Goal: Information Seeking & Learning: Find specific fact

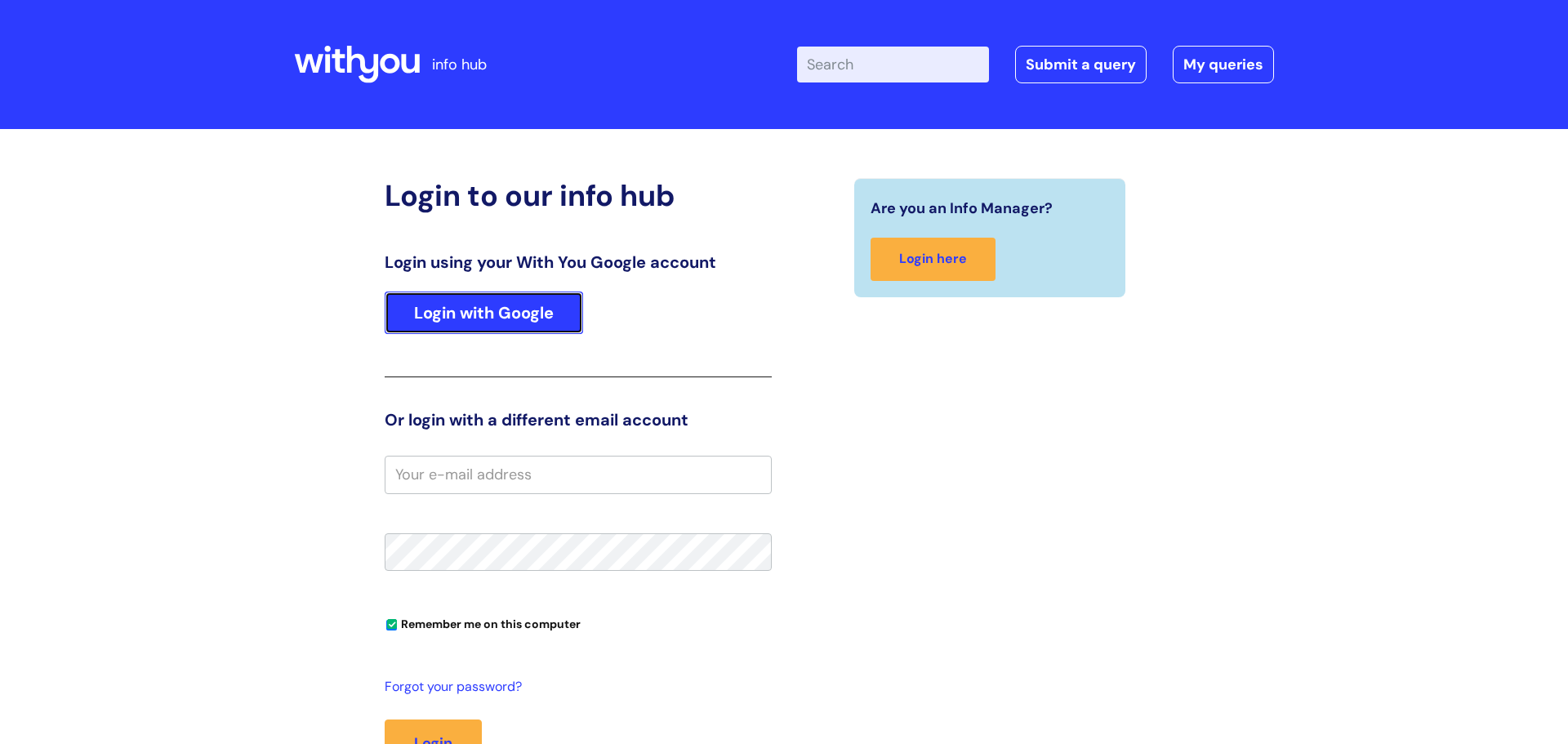
click at [451, 316] on link "Login with Google" at bounding box center [483, 313] width 198 height 43
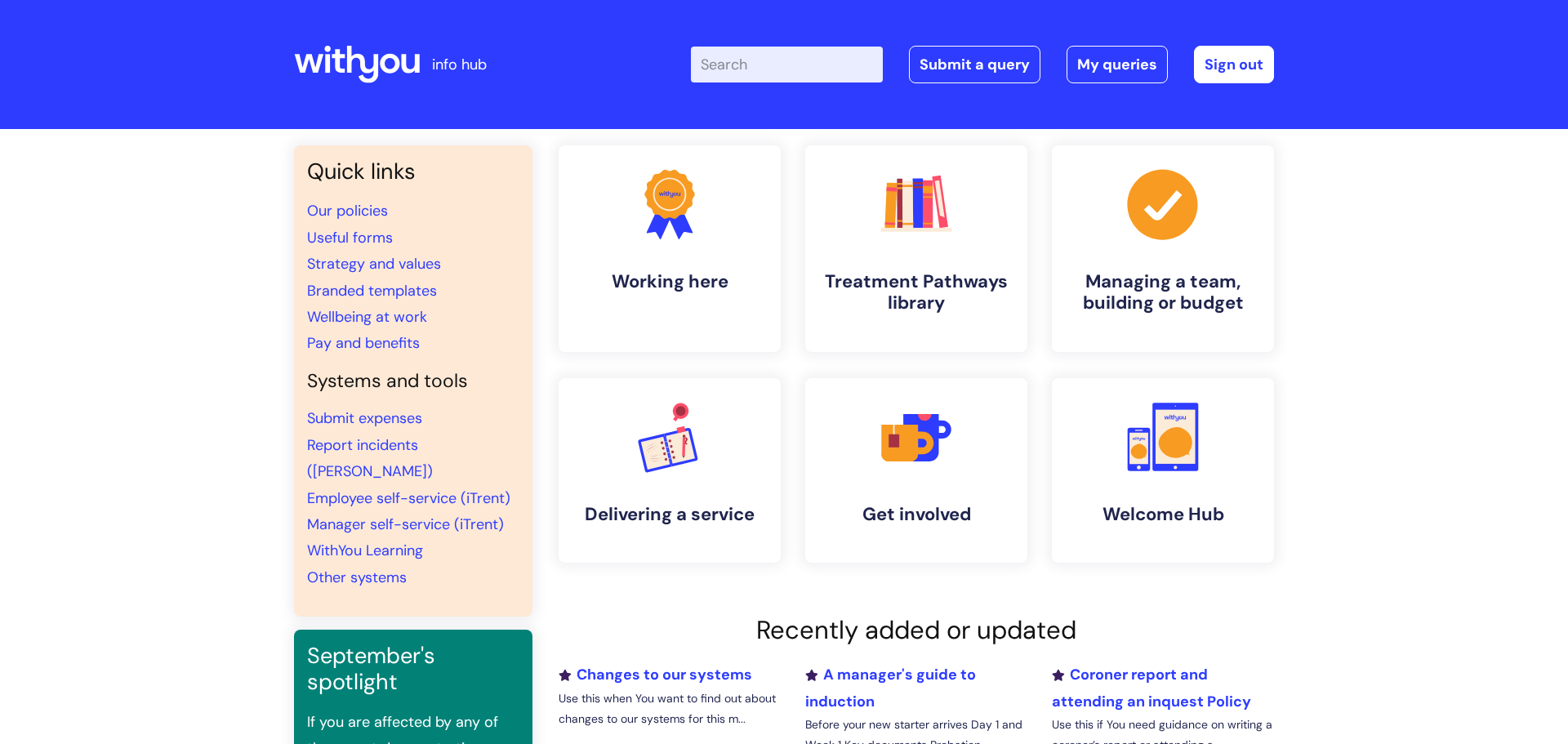
click at [798, 66] on input "Enter your search term here..." at bounding box center [787, 64] width 192 height 36
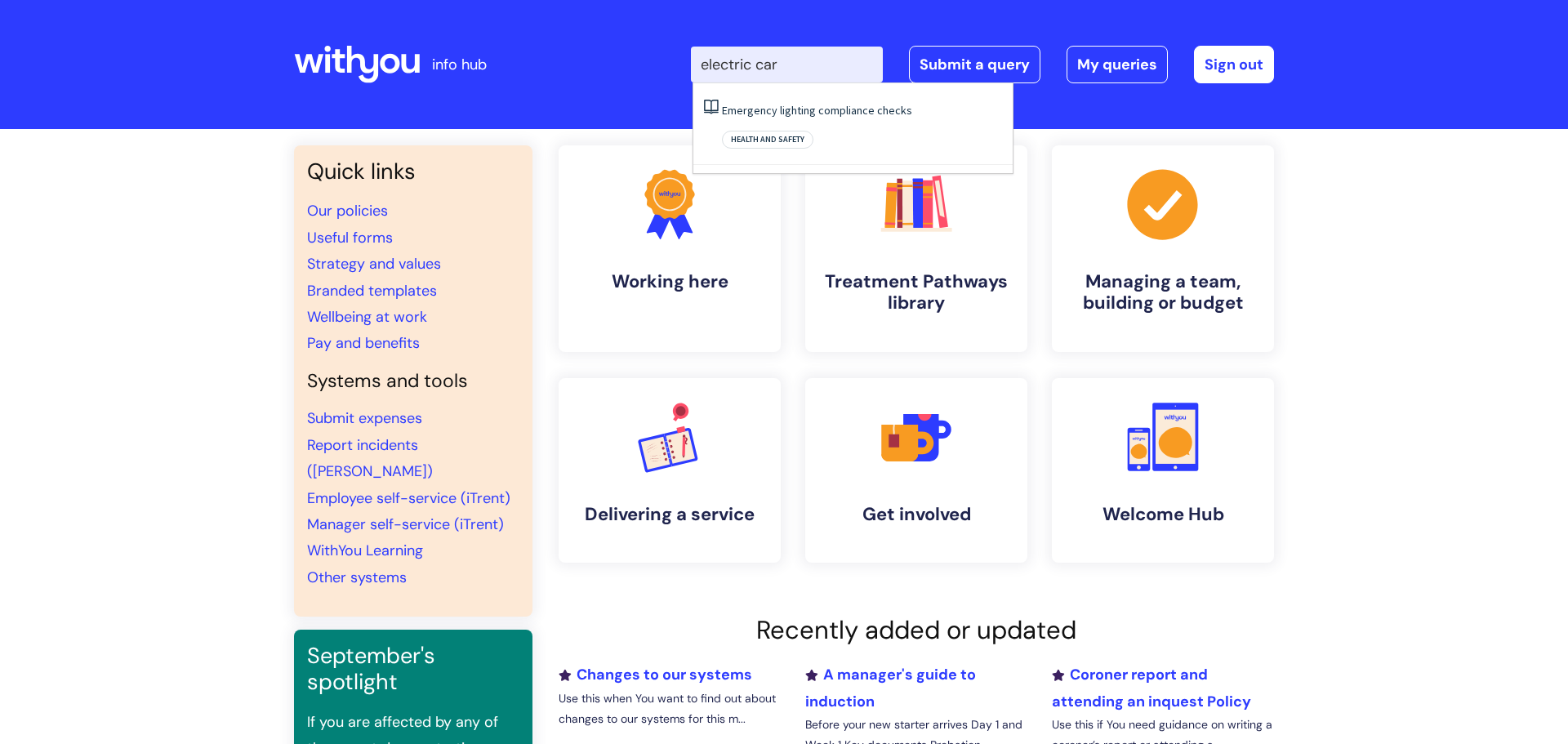
type input "electric car"
click button "Search" at bounding box center [0, 0] width 0 height 0
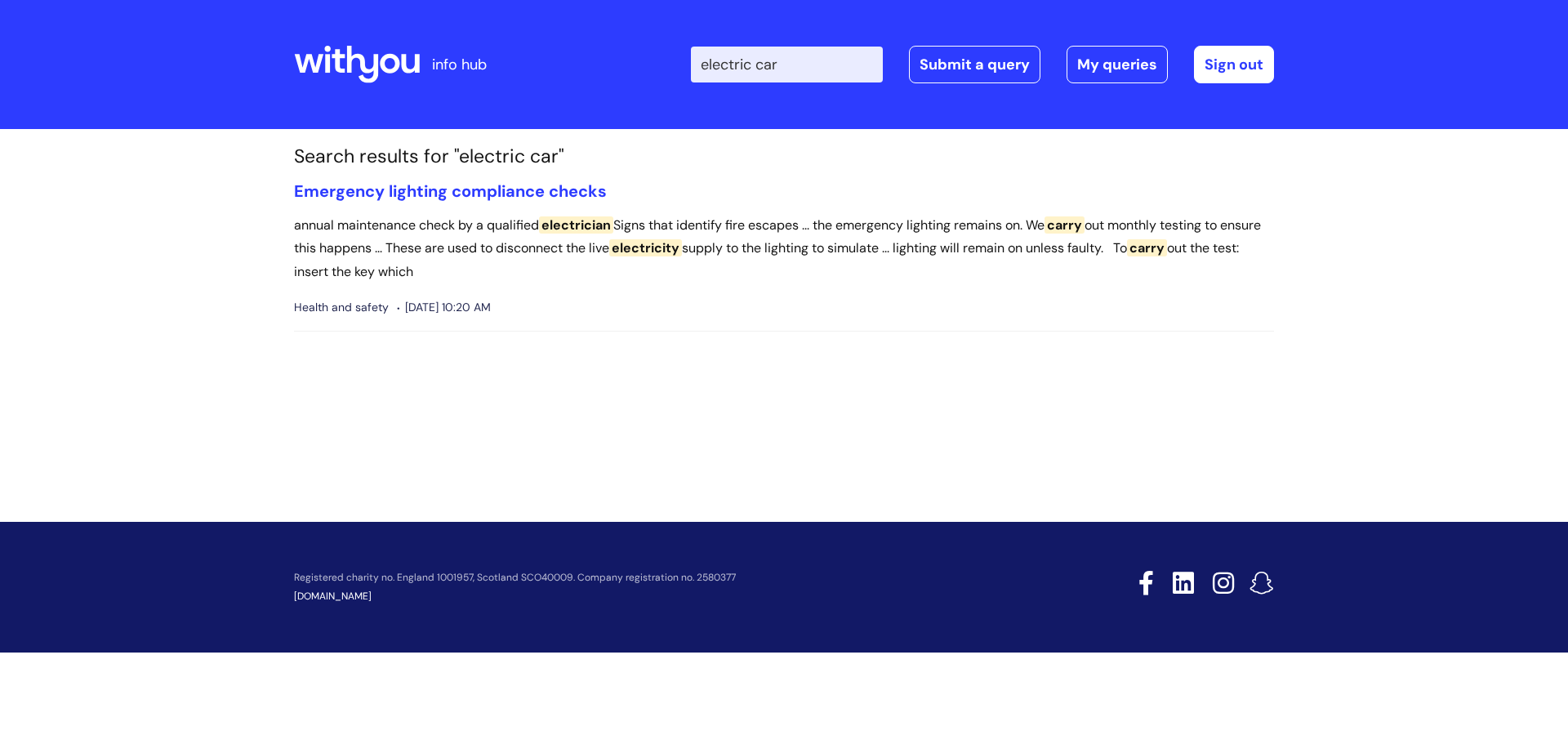
click at [761, 62] on input "electric car" at bounding box center [787, 64] width 192 height 36
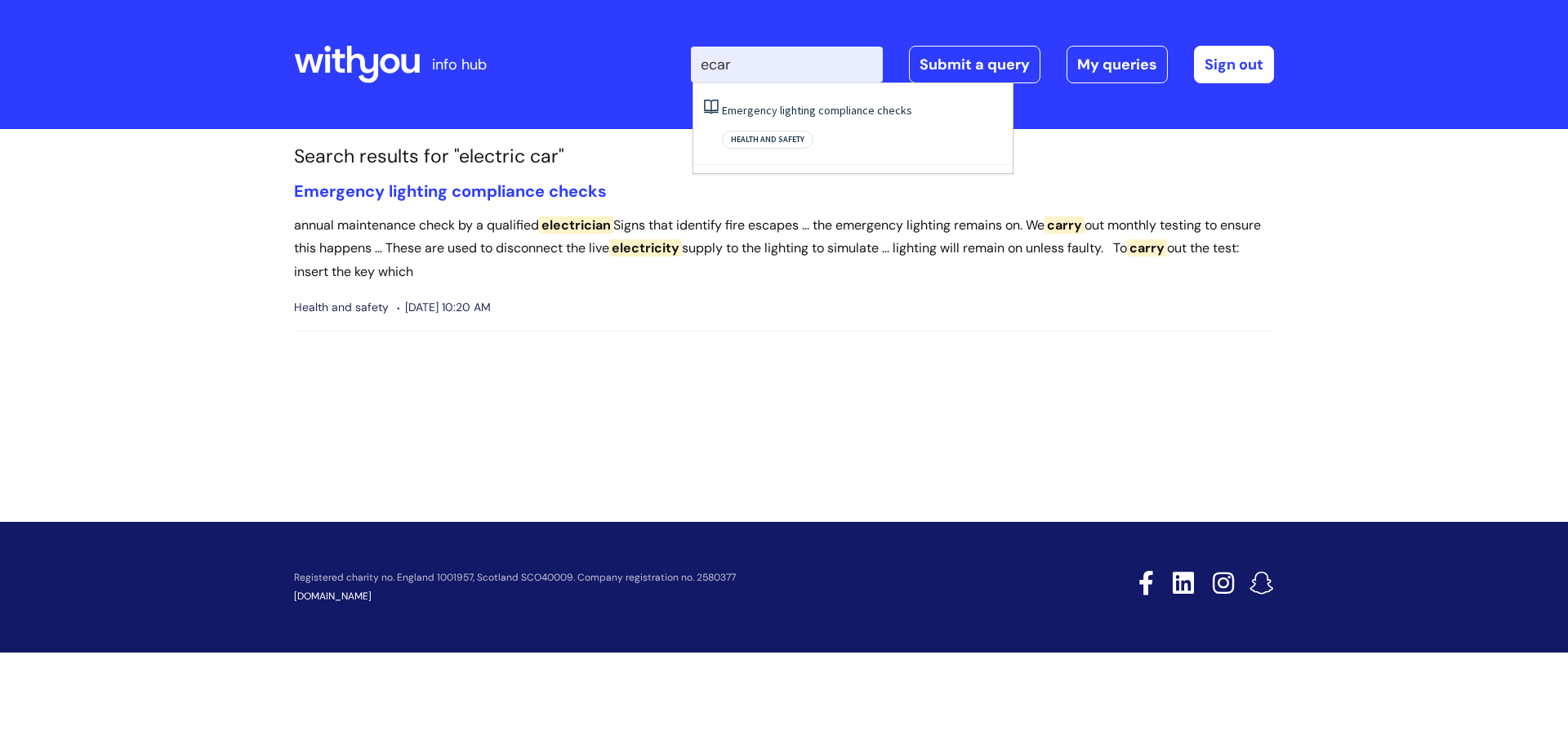
type input "ecar"
click button "Search" at bounding box center [0, 0] width 0 height 0
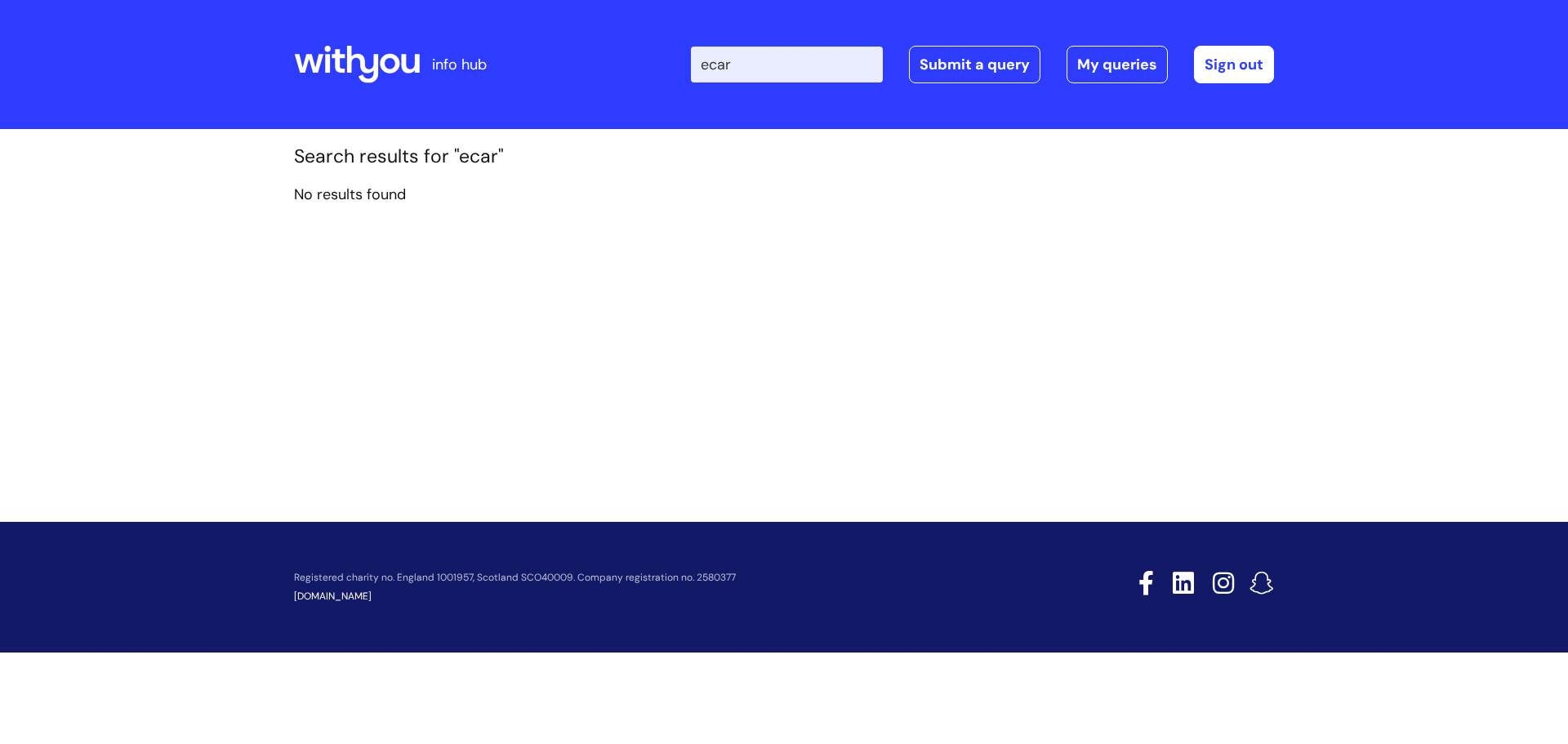
click at [710, 65] on input "ecar" at bounding box center [787, 64] width 192 height 36
type input "car"
click button "Search" at bounding box center [0, 0] width 0 height 0
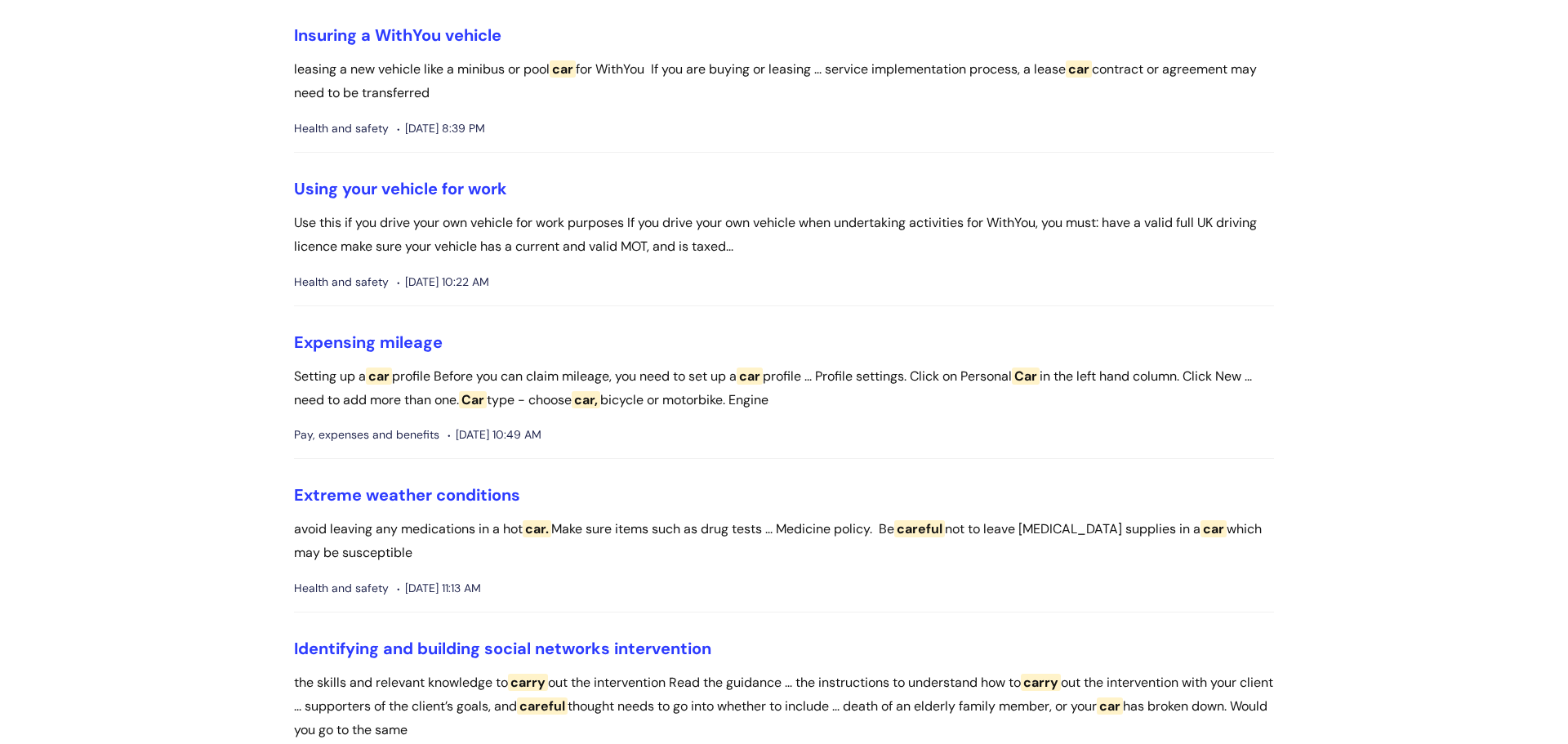
scroll to position [593, 0]
click at [373, 340] on link "Expensing mileage" at bounding box center [368, 341] width 148 height 21
